Goal: Find specific page/section: Find specific page/section

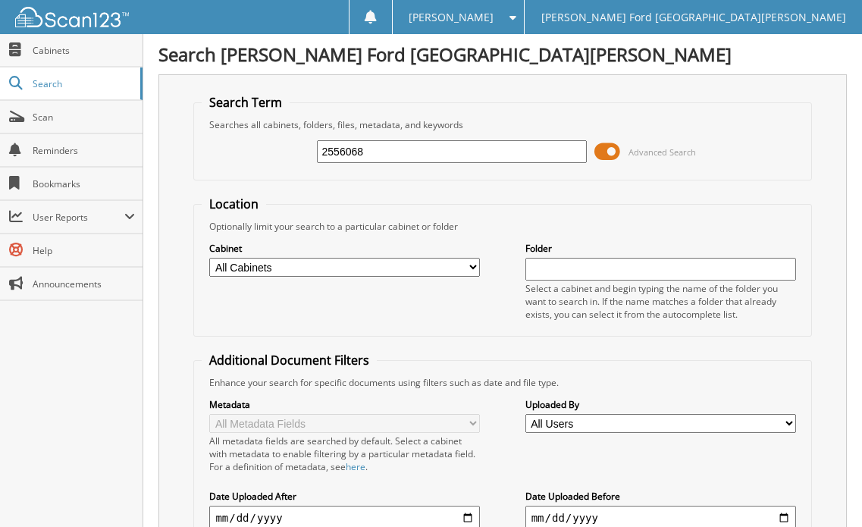
drag, startPoint x: 372, startPoint y: 151, endPoint x: 252, endPoint y: 148, distance: 119.9
click at [252, 148] on div "2556068 Advanced Search" at bounding box center [502, 151] width 601 height 41
type input "2556336"
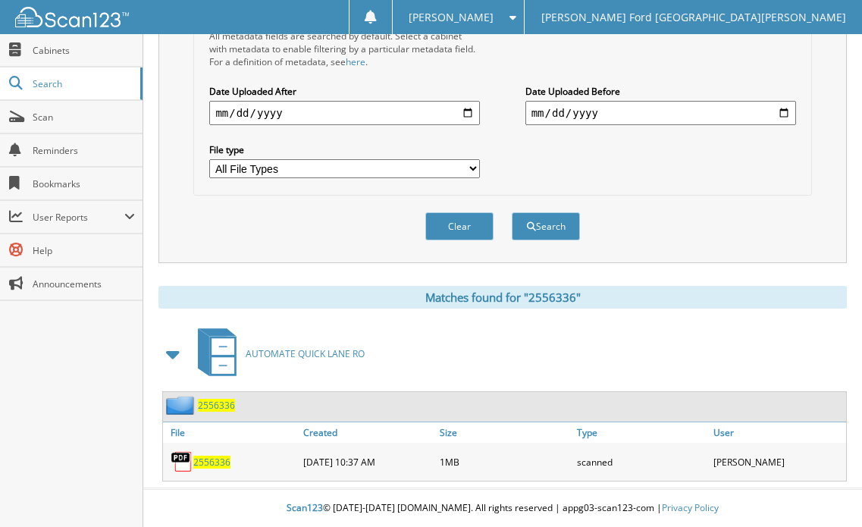
click at [215, 460] on span "2556336" at bounding box center [211, 462] width 37 height 13
